Goal: Task Accomplishment & Management: Use online tool/utility

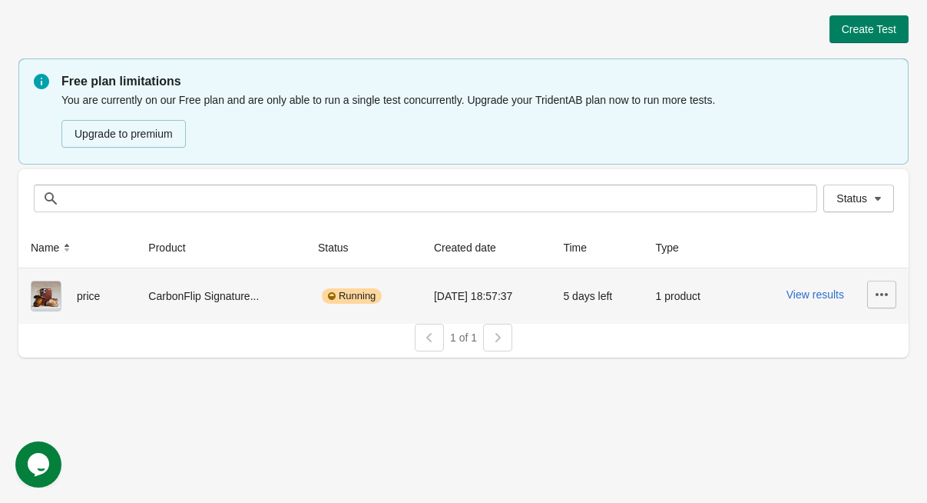
click at [891, 302] on button "button" at bounding box center [882, 294] width 29 height 28
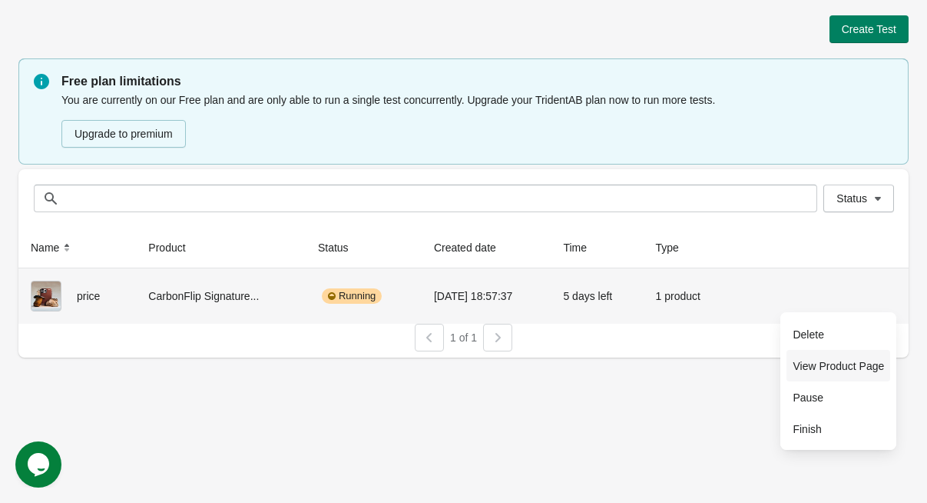
click at [868, 365] on span "View Product Page" at bounding box center [838, 365] width 91 height 15
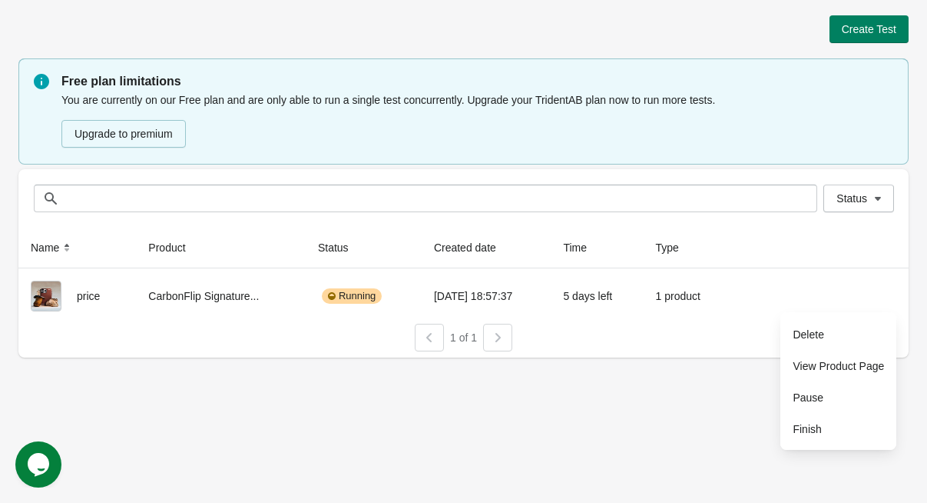
click at [766, 36] on div "Create Test" at bounding box center [463, 29] width 891 height 28
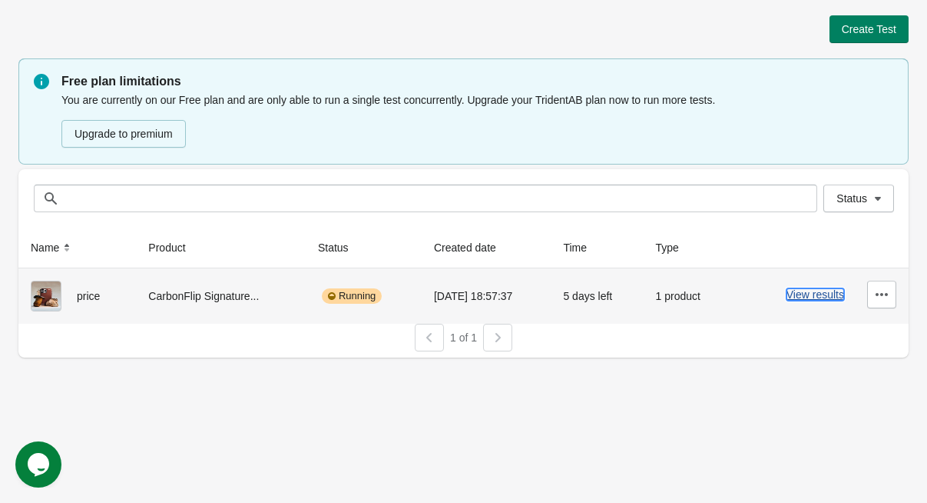
click at [824, 292] on button "View results" at bounding box center [816, 294] width 58 height 12
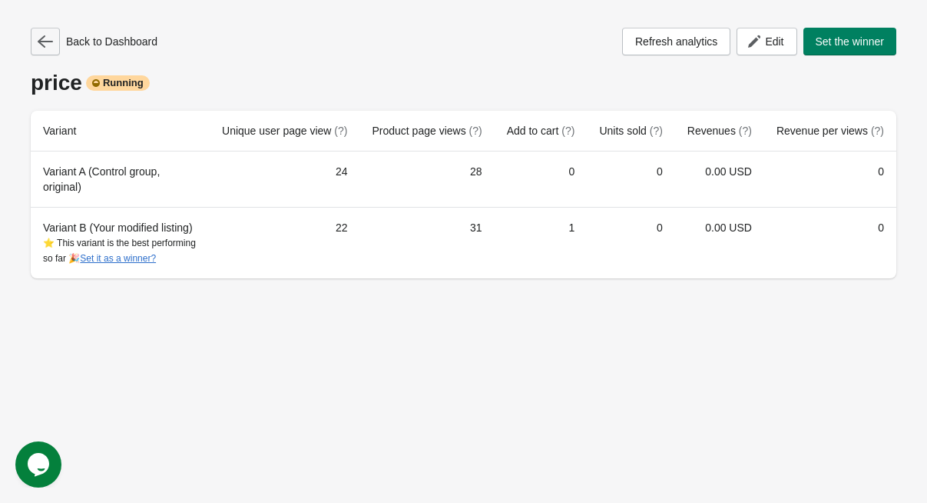
click at [55, 51] on button "button" at bounding box center [45, 42] width 29 height 28
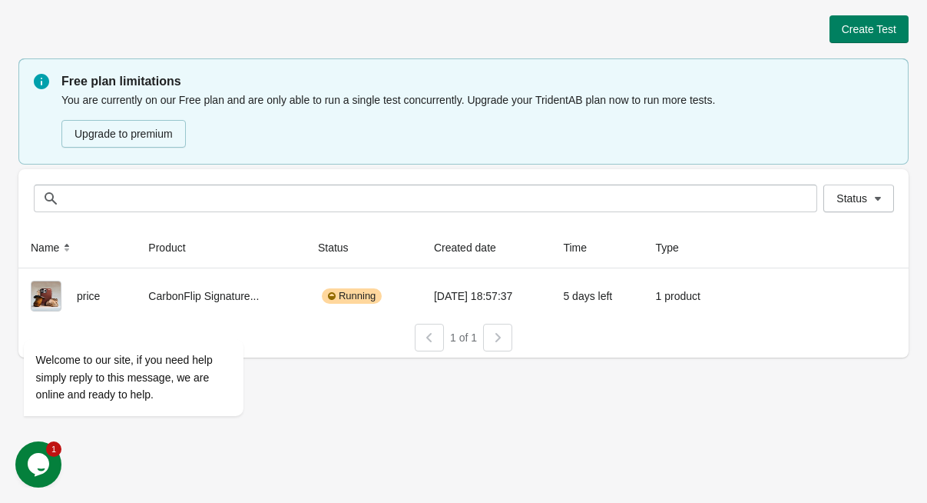
click at [410, 34] on div "Create Test" at bounding box center [463, 29] width 891 height 28
click at [423, 37] on div "Create Test" at bounding box center [463, 29] width 891 height 28
click at [239, 12] on div "Create Test Free plan limitations You are currently on our Free plan and are on…" at bounding box center [463, 181] width 891 height 363
click at [87, 294] on div "Welcome to our site, if you need help simply reply to this message, we are onli…" at bounding box center [153, 339] width 277 height 181
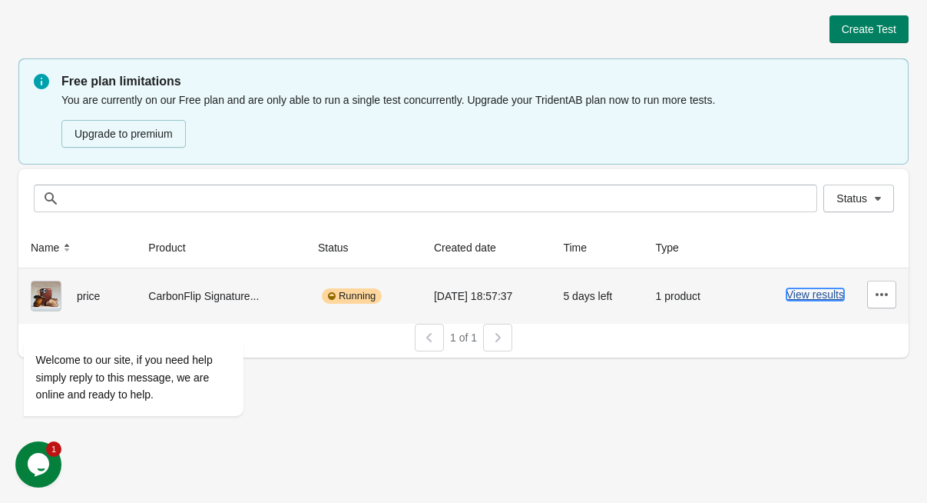
click at [814, 291] on button "View results" at bounding box center [816, 294] width 58 height 12
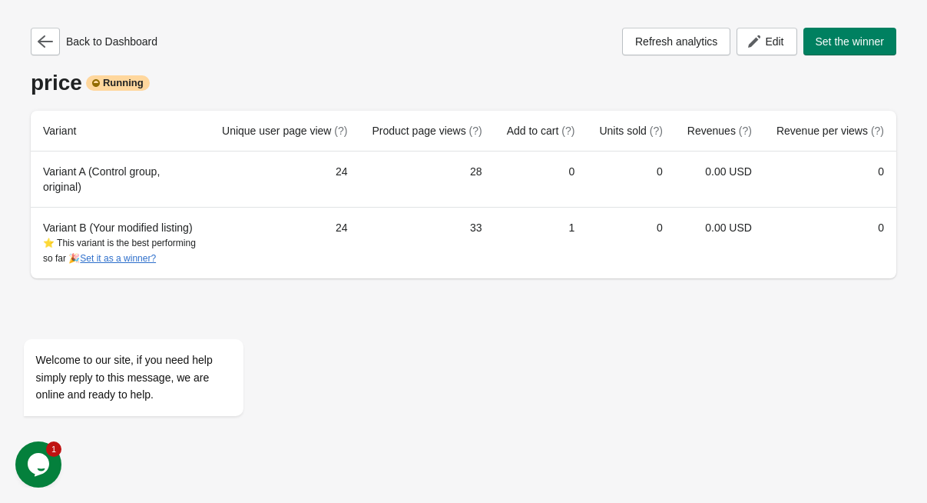
click at [427, 80] on div "price Running" at bounding box center [464, 83] width 866 height 25
click at [455, 48] on div "Back to Dashboard Refresh analytics Edit Set the winner" at bounding box center [464, 42] width 866 height 28
click at [55, 43] on button "button" at bounding box center [45, 42] width 29 height 28
